Goal: Transaction & Acquisition: Purchase product/service

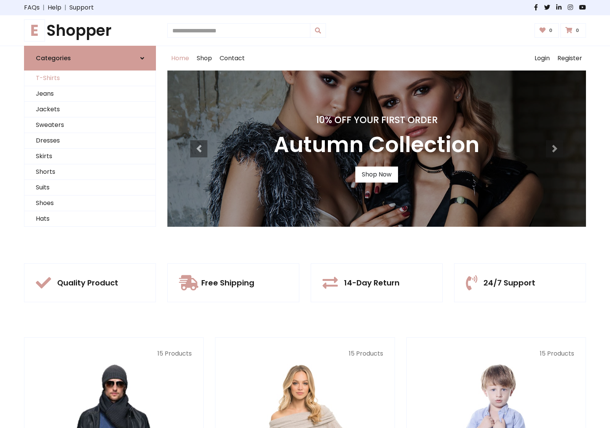
click at [90, 78] on link "T-Shirts" at bounding box center [89, 79] width 131 height 16
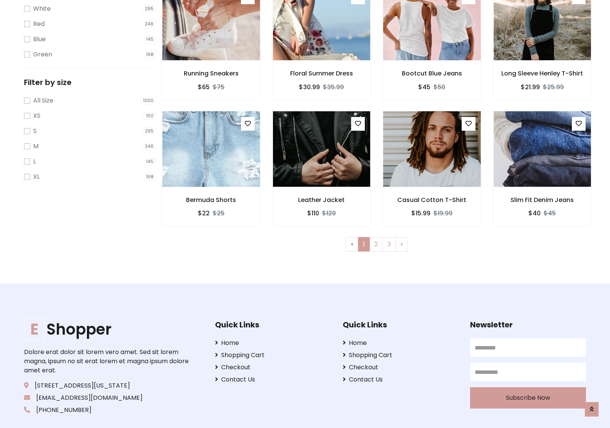
scroll to position [14, 0]
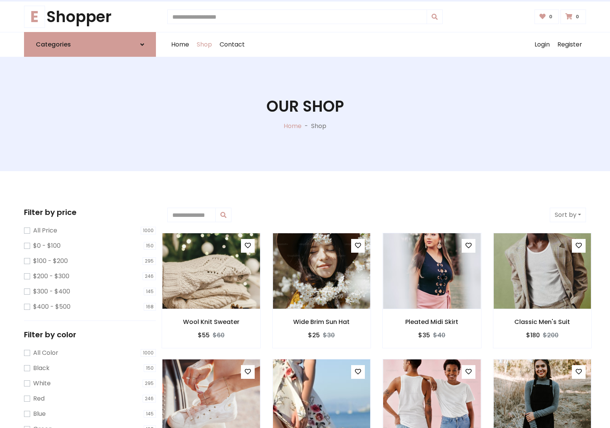
click at [305, 114] on h1 "Our Shop" at bounding box center [304, 106] width 77 height 18
click at [377, 45] on div "Home Shop Contact Log out Login Register" at bounding box center [376, 44] width 418 height 24
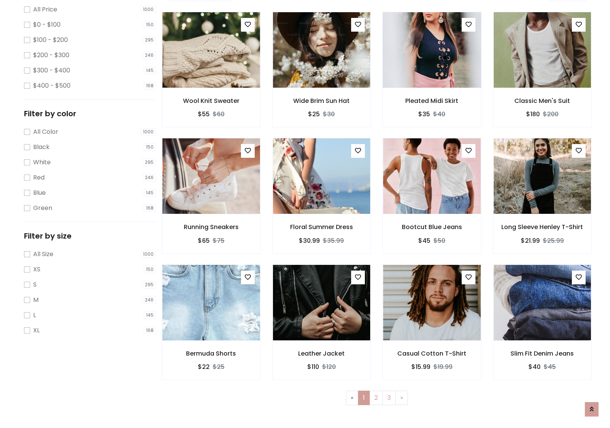
click at [431, 77] on img at bounding box center [431, 49] width 117 height 183
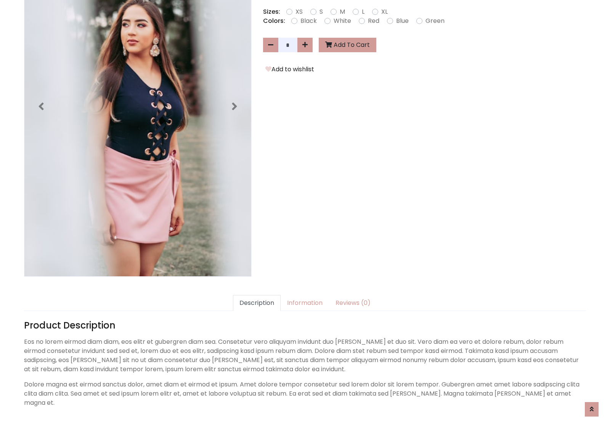
scroll to position [186, 0]
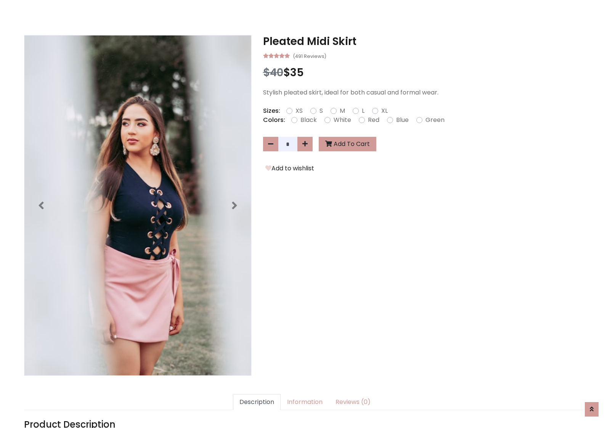
click at [424, 41] on h3 "Pleated Midi Skirt" at bounding box center [424, 41] width 323 height 13
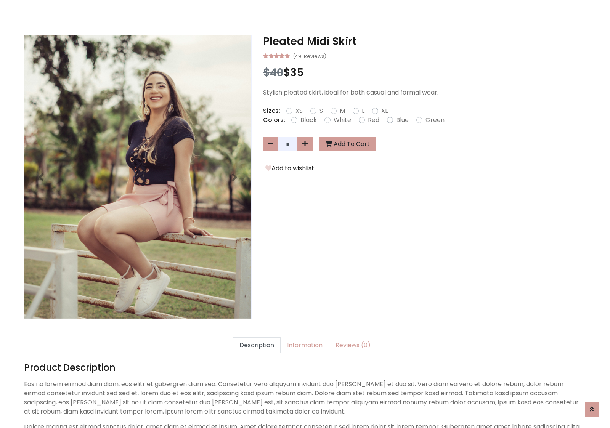
click at [424, 41] on h3 "Pleated Midi Skirt" at bounding box center [424, 41] width 323 height 13
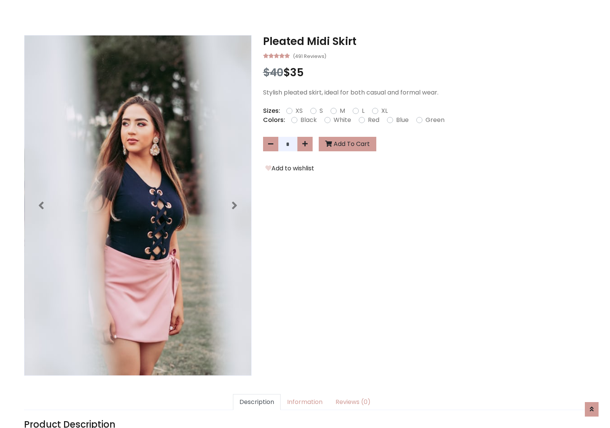
click at [424, 41] on h3 "Pleated Midi Skirt" at bounding box center [424, 41] width 323 height 13
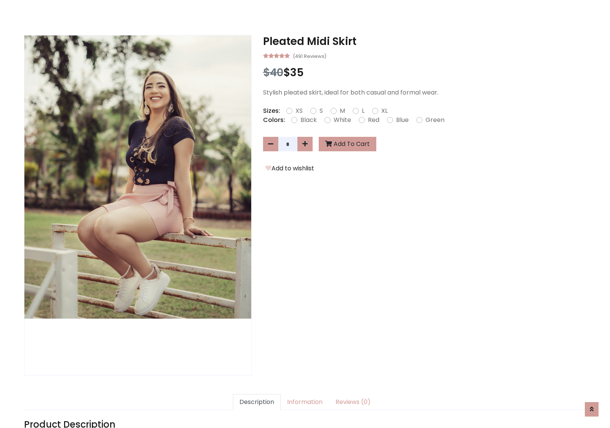
scroll to position [0, 0]
